Goal: Information Seeking & Learning: Learn about a topic

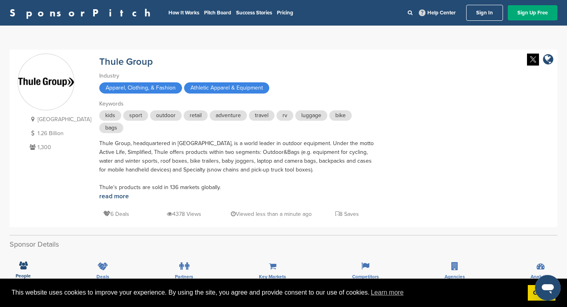
click at [12, 10] on link "SponsorPitch" at bounding box center [83, 13] width 146 height 10
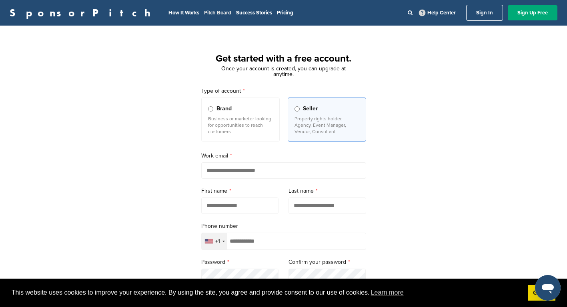
click at [204, 14] on link "Pitch Board" at bounding box center [217, 13] width 27 height 6
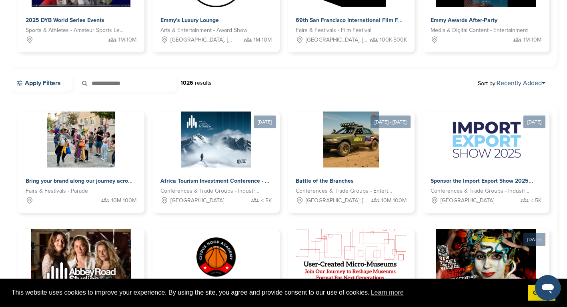
scroll to position [165, 0]
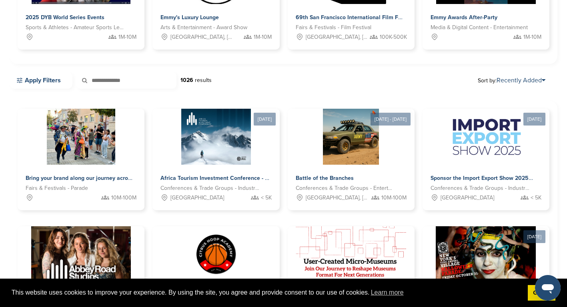
click at [249, 225] on div "Bring your brand along our journey across North America and Europe Fairs & Fest…" at bounding box center [284, 281] width 532 height 345
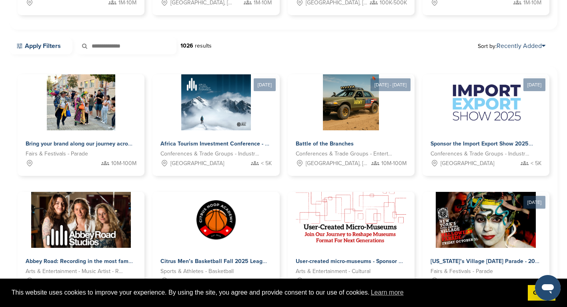
scroll to position [199, 0]
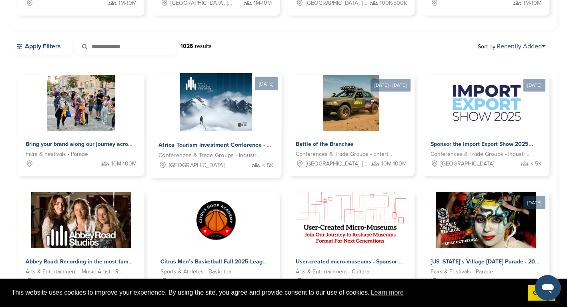
click at [228, 122] on img at bounding box center [216, 102] width 72 height 58
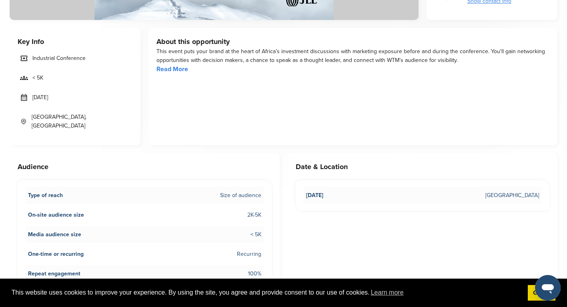
scroll to position [249, 0]
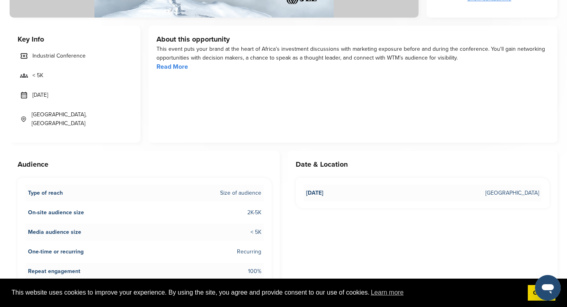
click at [181, 66] on link "Read More" at bounding box center [173, 67] width 32 height 8
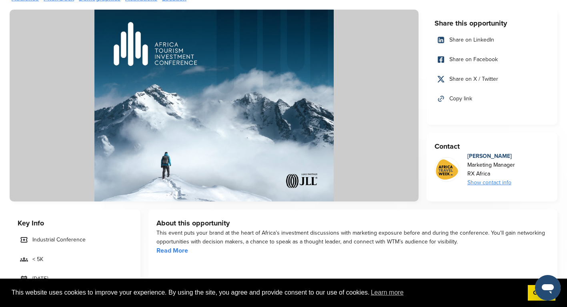
scroll to position [65, 0]
drag, startPoint x: 352, startPoint y: 146, endPoint x: 205, endPoint y: 266, distance: 190.3
click at [205, 266] on div "About this opportunity This event puts your brand at the heart of Africa’s inve…" at bounding box center [353, 267] width 409 height 117
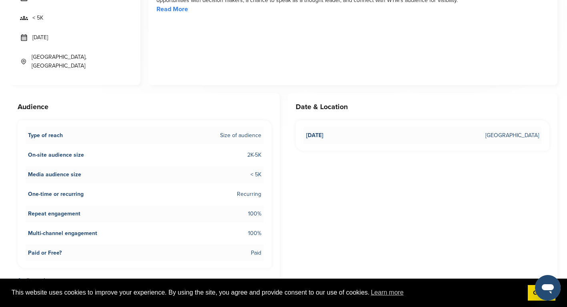
scroll to position [161, 0]
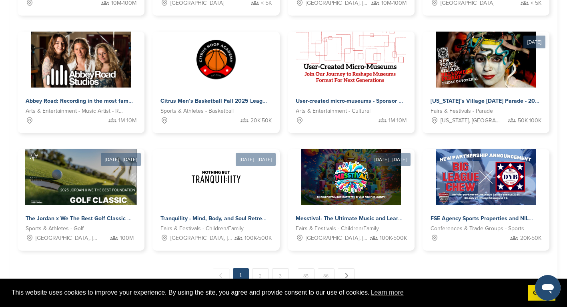
scroll to position [349, 0]
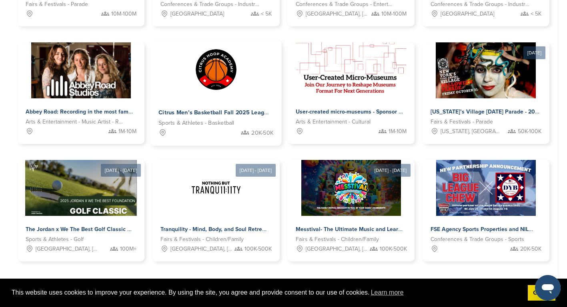
click at [206, 131] on div "20K-50K" at bounding box center [216, 133] width 115 height 10
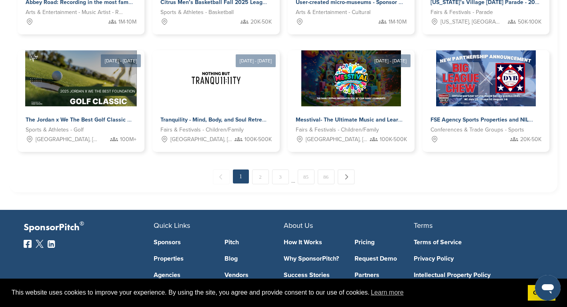
scroll to position [459, 0]
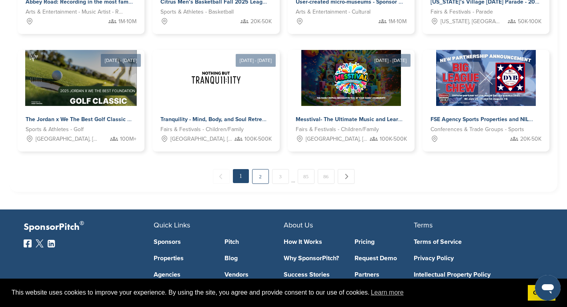
click at [257, 179] on link "2" at bounding box center [260, 176] width 17 height 15
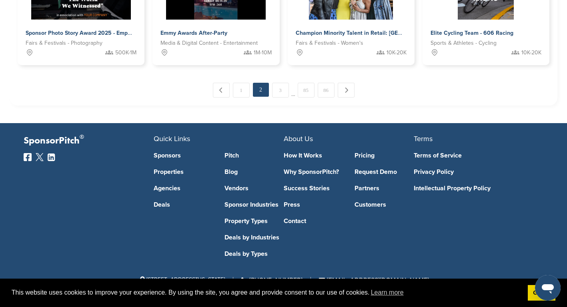
scroll to position [546, 0]
click at [278, 94] on link "3" at bounding box center [280, 90] width 17 height 15
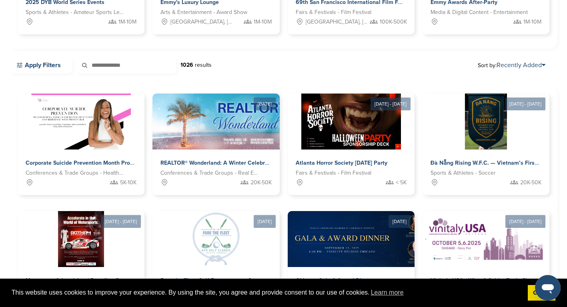
scroll to position [181, 0]
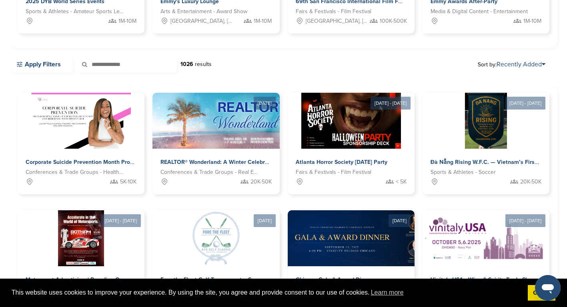
click at [278, 94] on img at bounding box center [224, 121] width 143 height 56
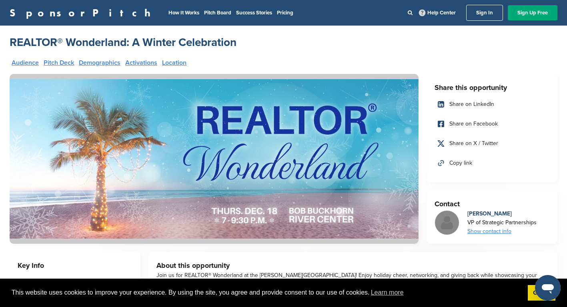
drag, startPoint x: 0, startPoint y: 0, endPoint x: 264, endPoint y: 55, distance: 269.5
click at [277, 15] on link "Pricing" at bounding box center [285, 13] width 16 height 6
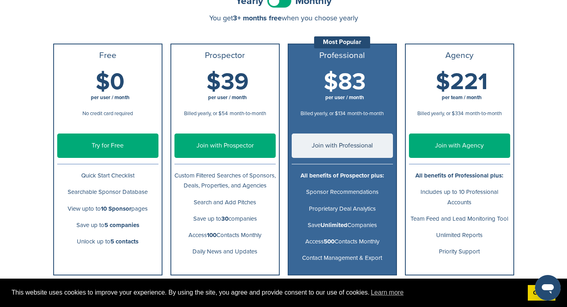
scroll to position [99, 0]
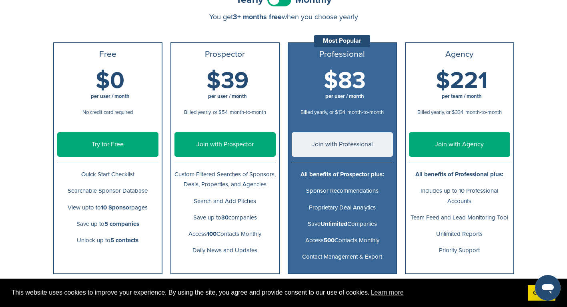
click at [45, 187] on div "Join thousands of others making smarter, faster, more impactful sponsorship dec…" at bounding box center [284, 231] width 480 height 609
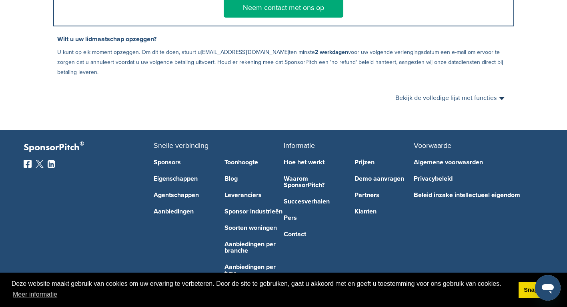
scroll to position [0, 0]
